Goal: Information Seeking & Learning: Learn about a topic

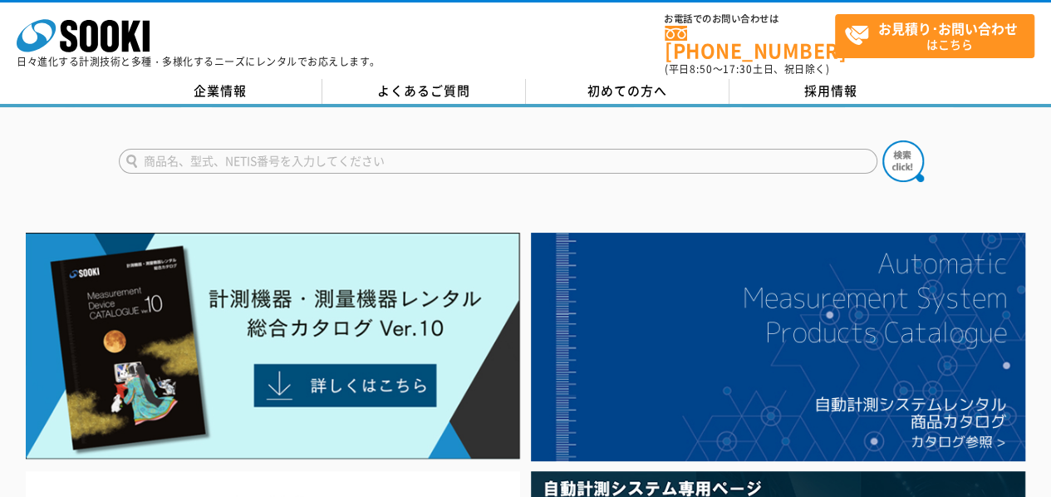
click at [342, 150] on input "text" at bounding box center [498, 161] width 759 height 25
type input "酸素濃度計"
click at [883, 140] on button at bounding box center [904, 161] width 42 height 42
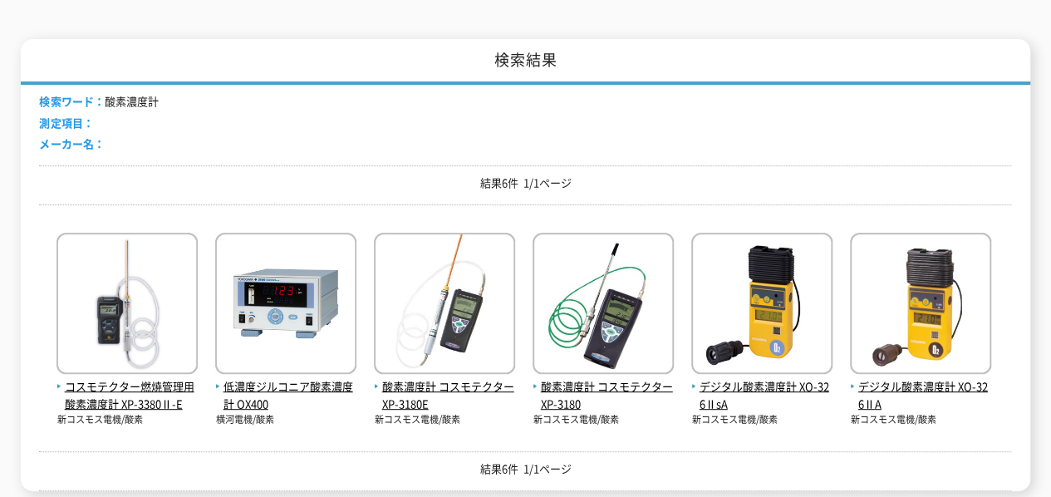
scroll to position [332, 0]
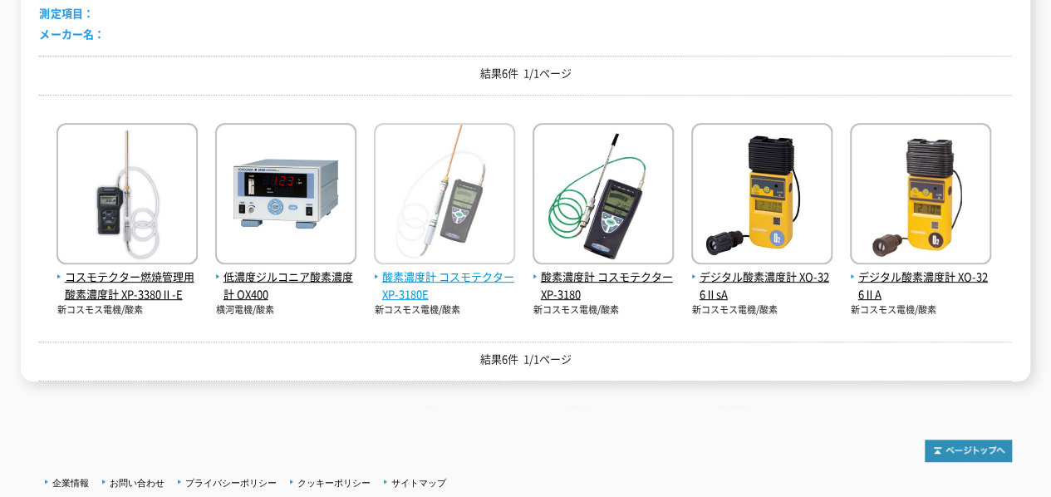
click at [459, 268] on span "酸素濃度計 コスモテクター XP-3180E" at bounding box center [444, 285] width 141 height 35
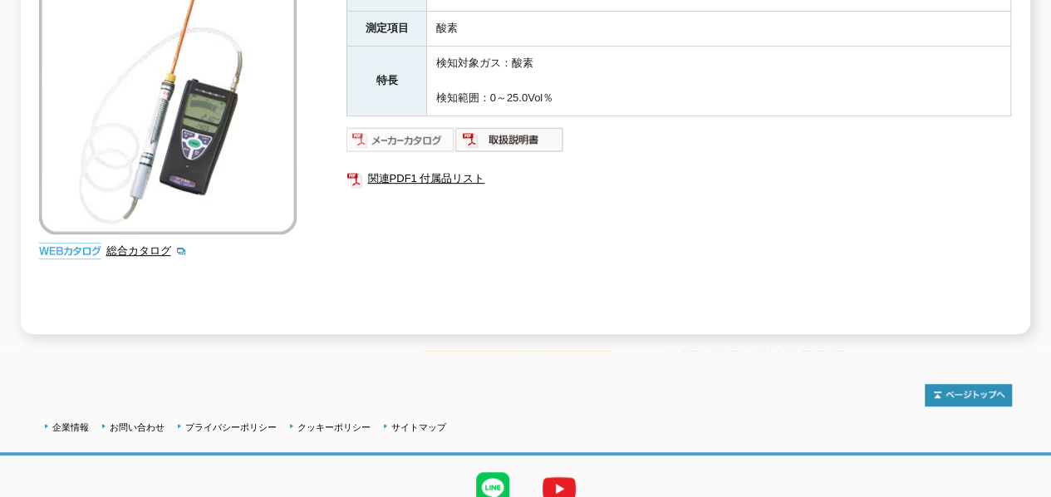
scroll to position [83, 0]
